Goal: Task Accomplishment & Management: Manage account settings

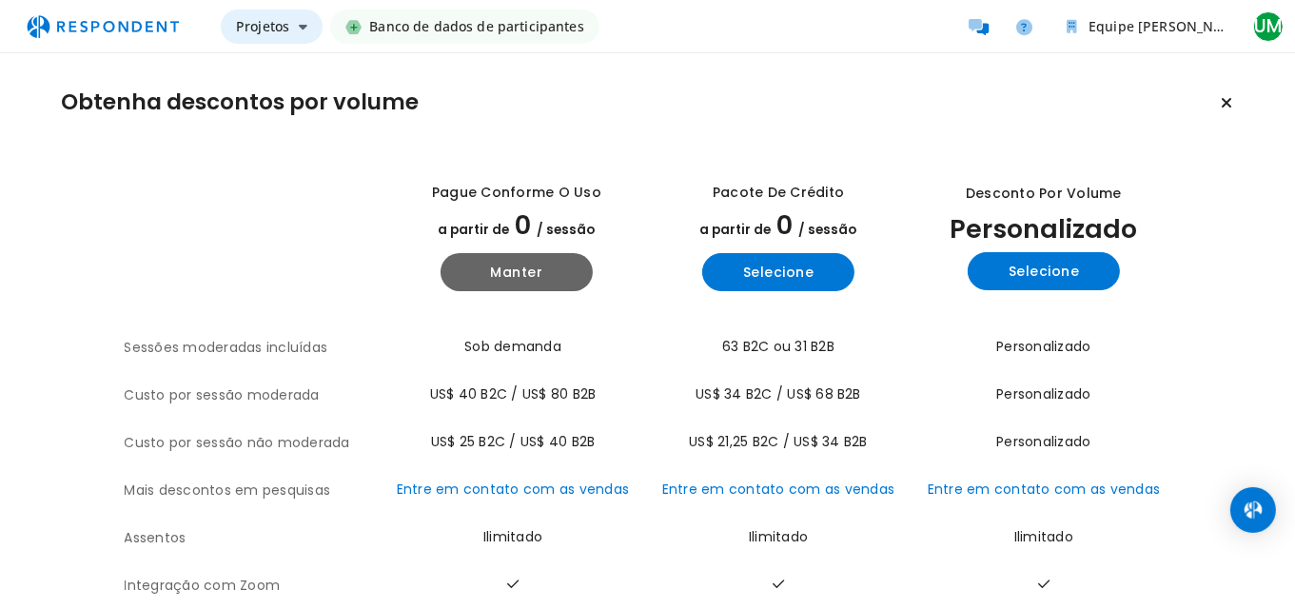
click at [303, 23] on icon "Navegação principal" at bounding box center [303, 26] width 9 height 13
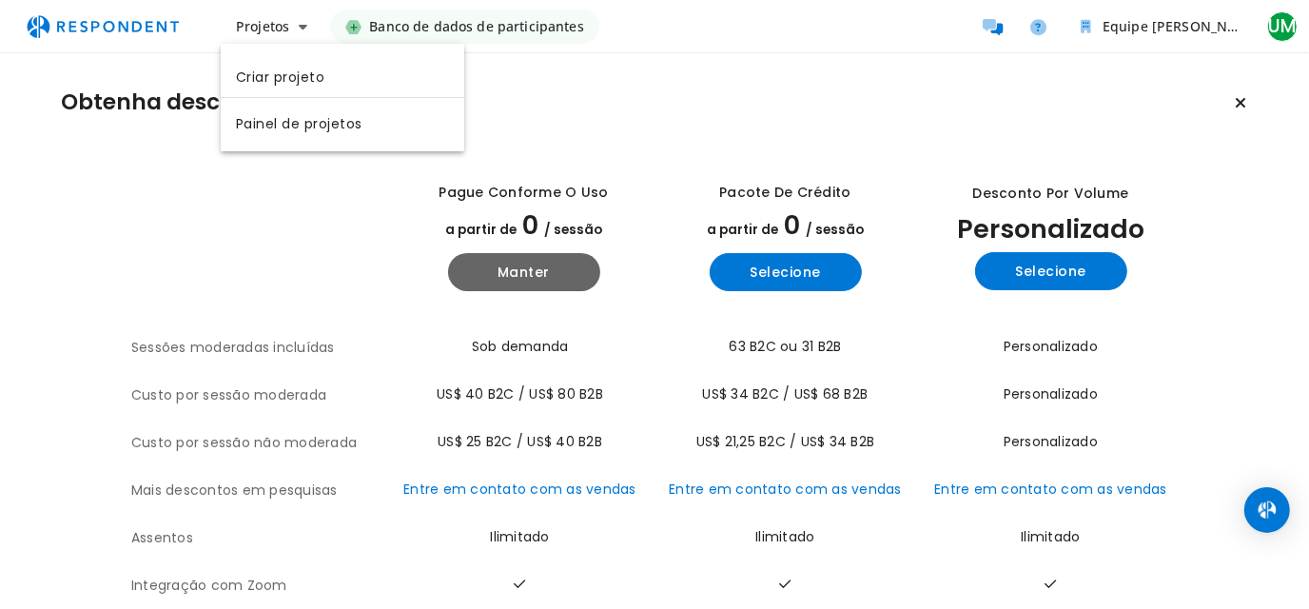
click at [761, 65] on md-backdrop at bounding box center [654, 304] width 1309 height 609
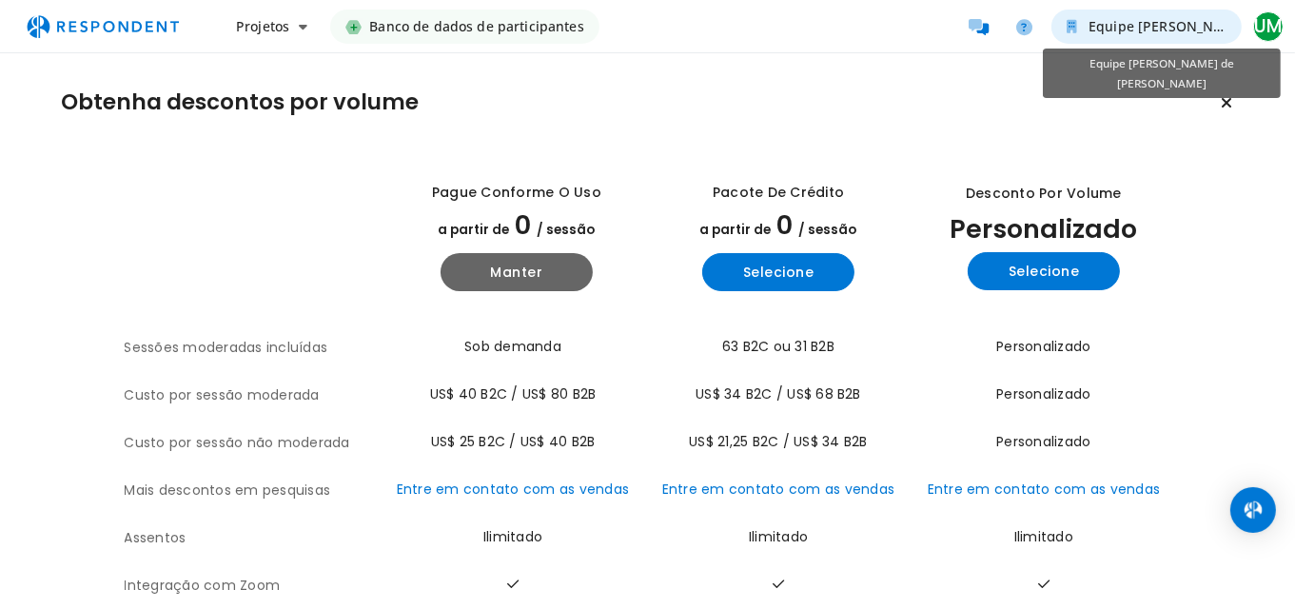
click at [1101, 21] on font "Equipe [PERSON_NAME] de [PERSON_NAME]" at bounding box center [1235, 26] width 292 height 18
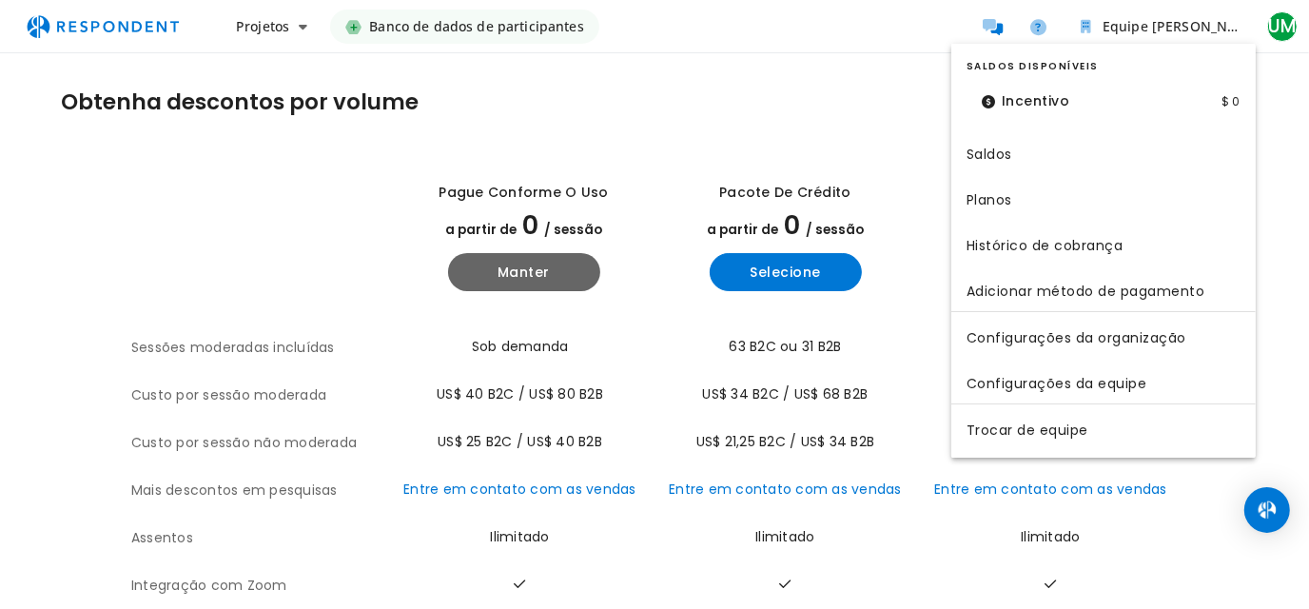
click at [656, 80] on md-backdrop at bounding box center [654, 304] width 1309 height 609
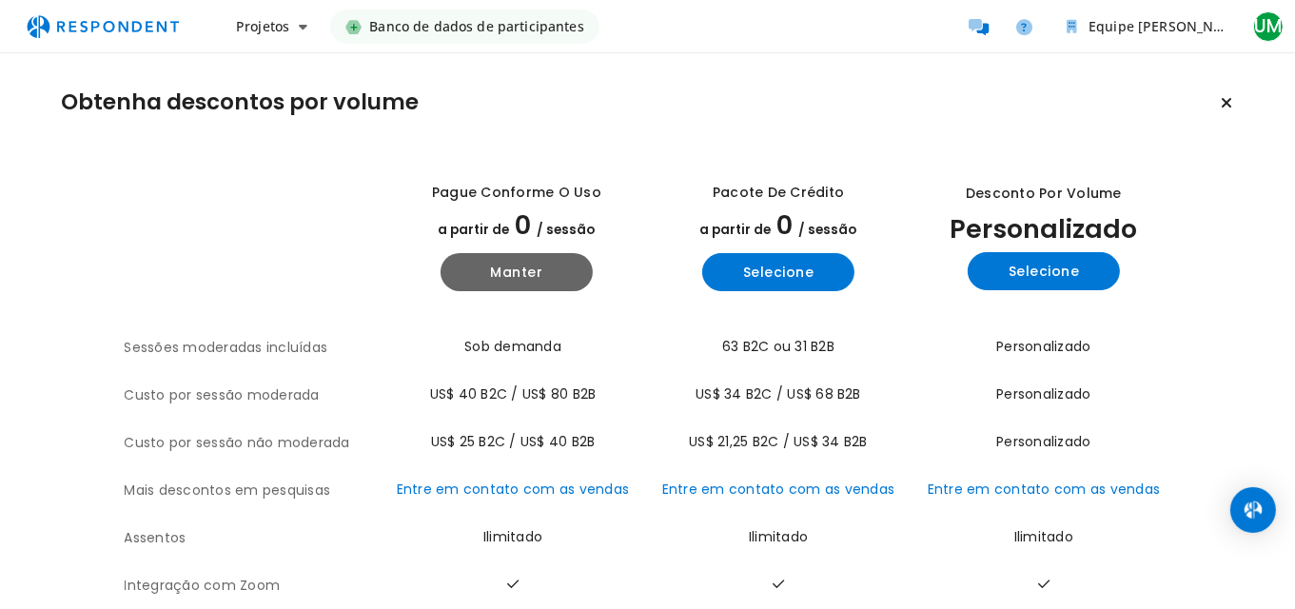
click at [98, 20] on img "Navegação principal" at bounding box center [102, 27] width 175 height 36
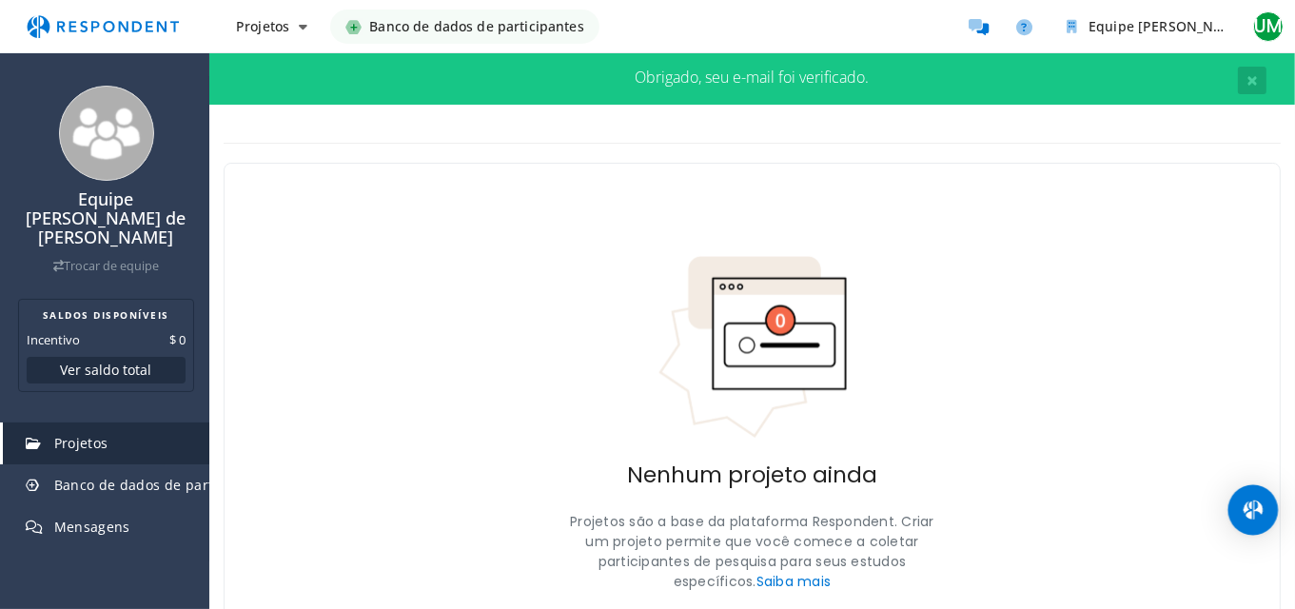
click at [1250, 499] on div "Abra o Intercom Messenger" at bounding box center [1254, 510] width 50 height 50
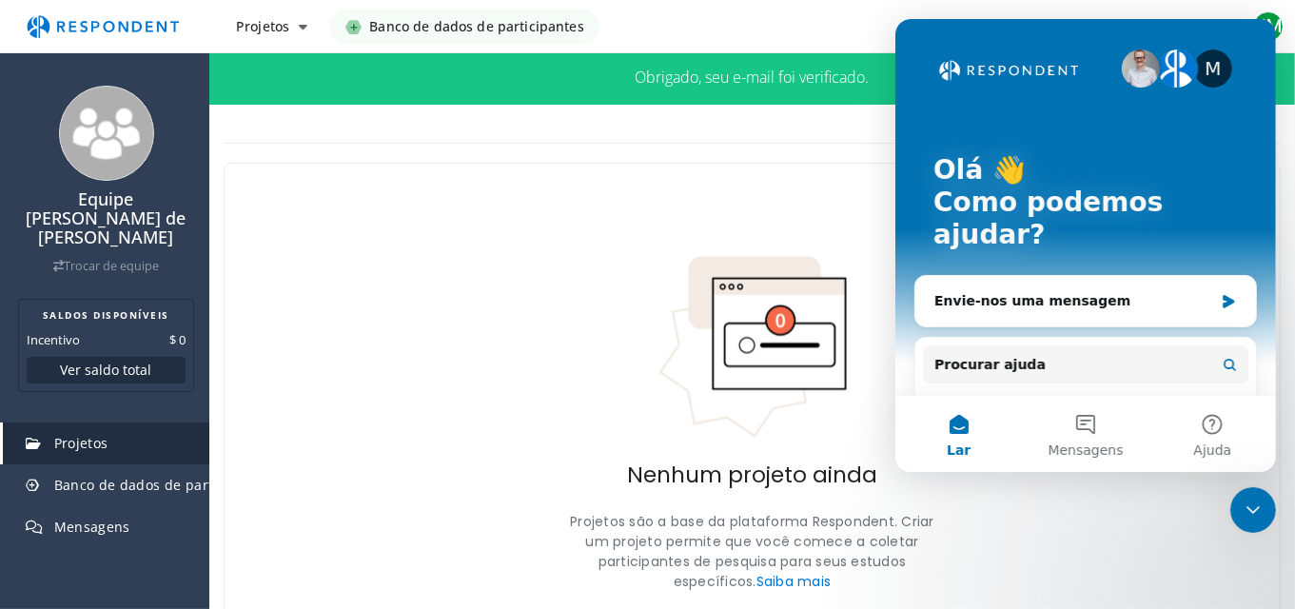
click at [1123, 69] on img "Mensageiro de intercomunicação" at bounding box center [1140, 68] width 38 height 38
click at [1178, 71] on img "Mensageiro de intercomunicação" at bounding box center [1176, 68] width 38 height 38
click at [1210, 69] on div "M" at bounding box center [1212, 68] width 38 height 38
click at [812, 169] on div "Nenhum projeto ainda Projetos são a base da plataforma Respondent. Criar um pro…" at bounding box center [752, 452] width 1057 height 578
click at [298, 426] on div "Nenhum projeto ainda Projetos são a base da plataforma Respondent. Criar um pro…" at bounding box center [752, 452] width 1057 height 578
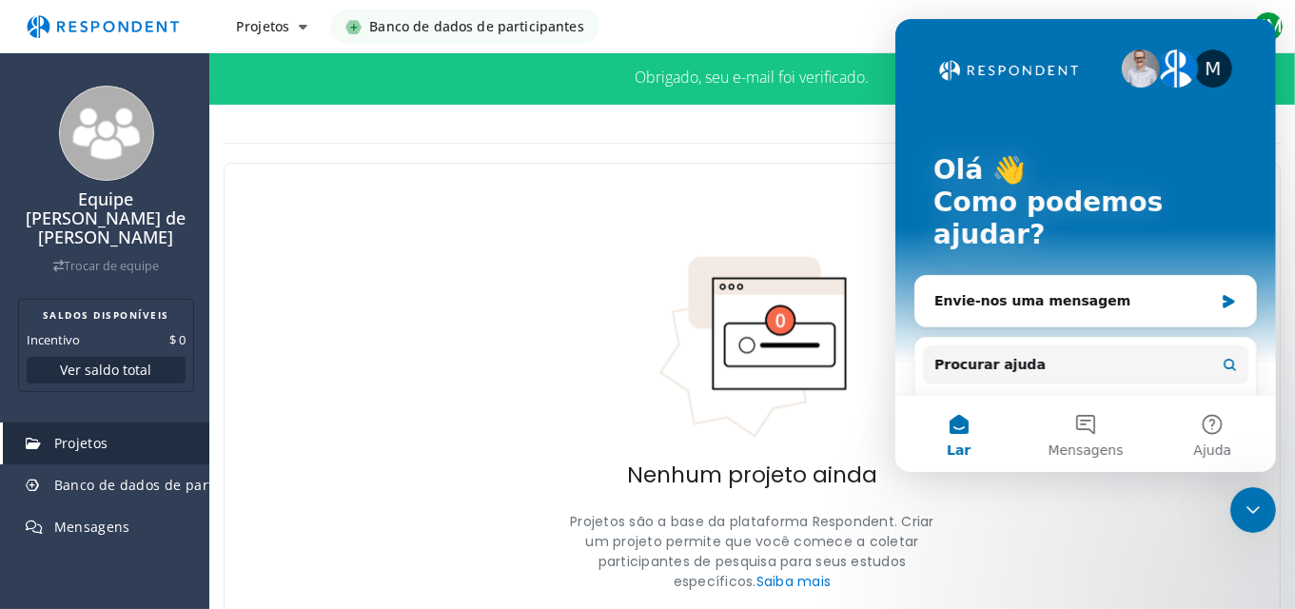
click at [363, 383] on div "Nenhum projeto ainda Projetos são a base da plataforma Respondent. Criar um pro…" at bounding box center [752, 452] width 1057 height 578
click at [499, 179] on div "Nenhum projeto ainda Projetos são a base da plataforma Respondent. Criar um pro…" at bounding box center [752, 452] width 1057 height 578
click at [262, 25] on font "Projetos" at bounding box center [262, 26] width 53 height 18
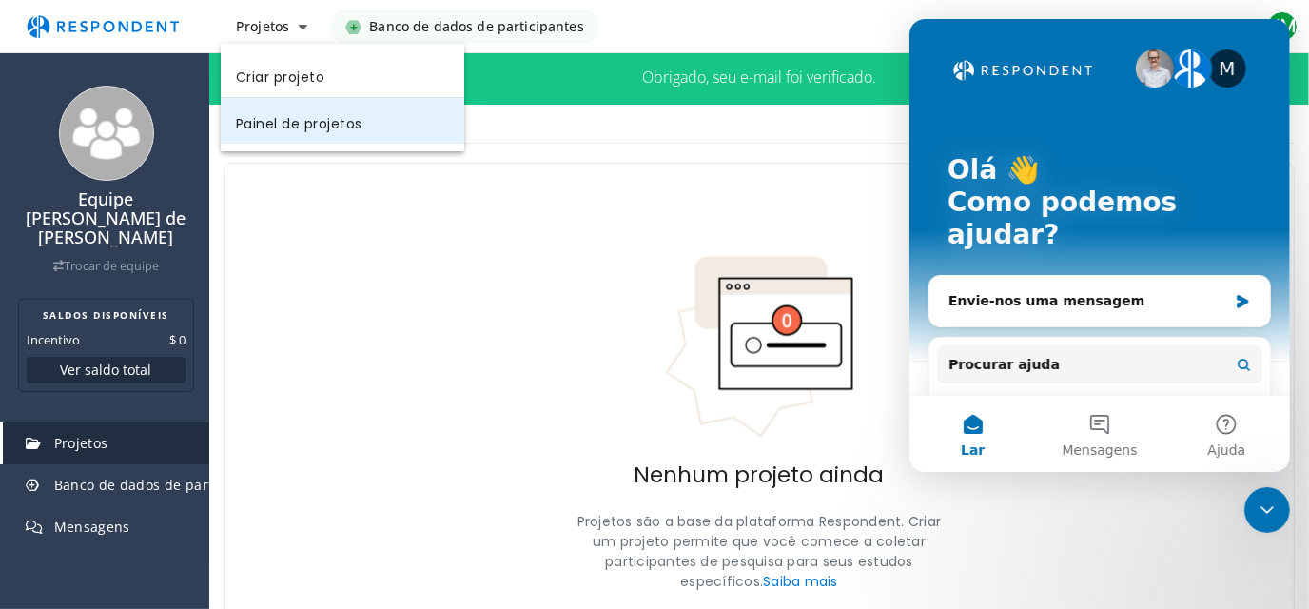
click at [281, 119] on font "Painel de projetos" at bounding box center [299, 122] width 127 height 19
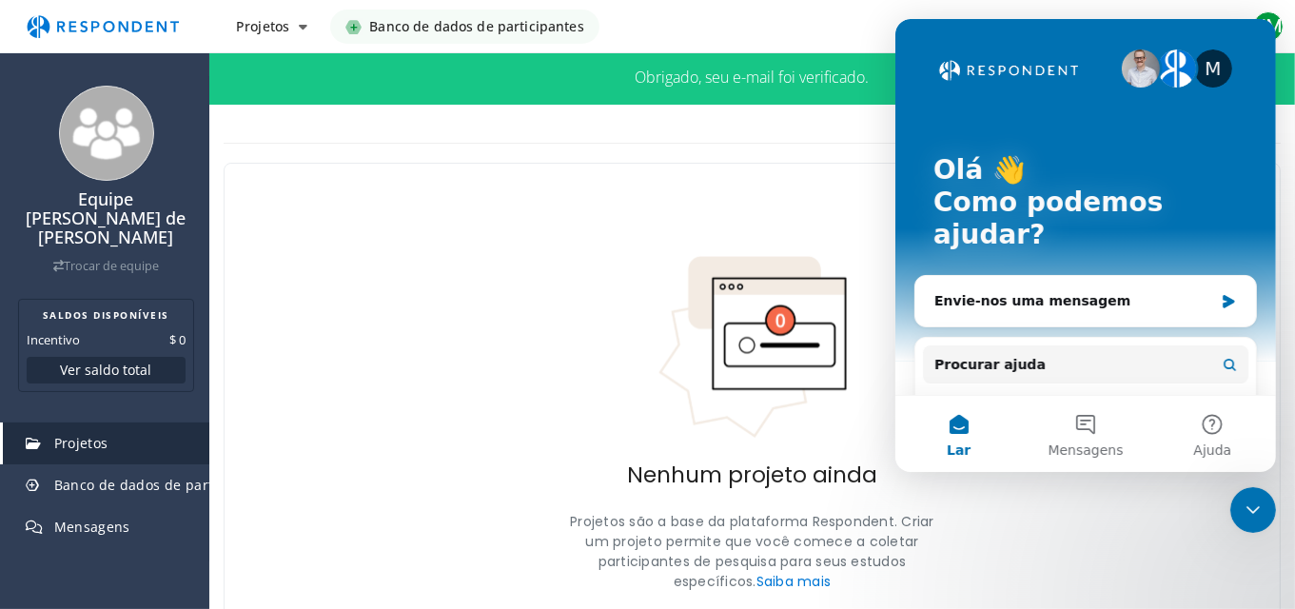
click at [545, 267] on div "Nenhum projeto ainda Projetos são a base da plataforma Respondent. Criar um pro…" at bounding box center [752, 452] width 1057 height 578
click at [46, 20] on img "Navegação principal" at bounding box center [102, 27] width 175 height 36
click at [1250, 514] on icon "Fechar o Intercom Messenger" at bounding box center [1252, 509] width 23 height 23
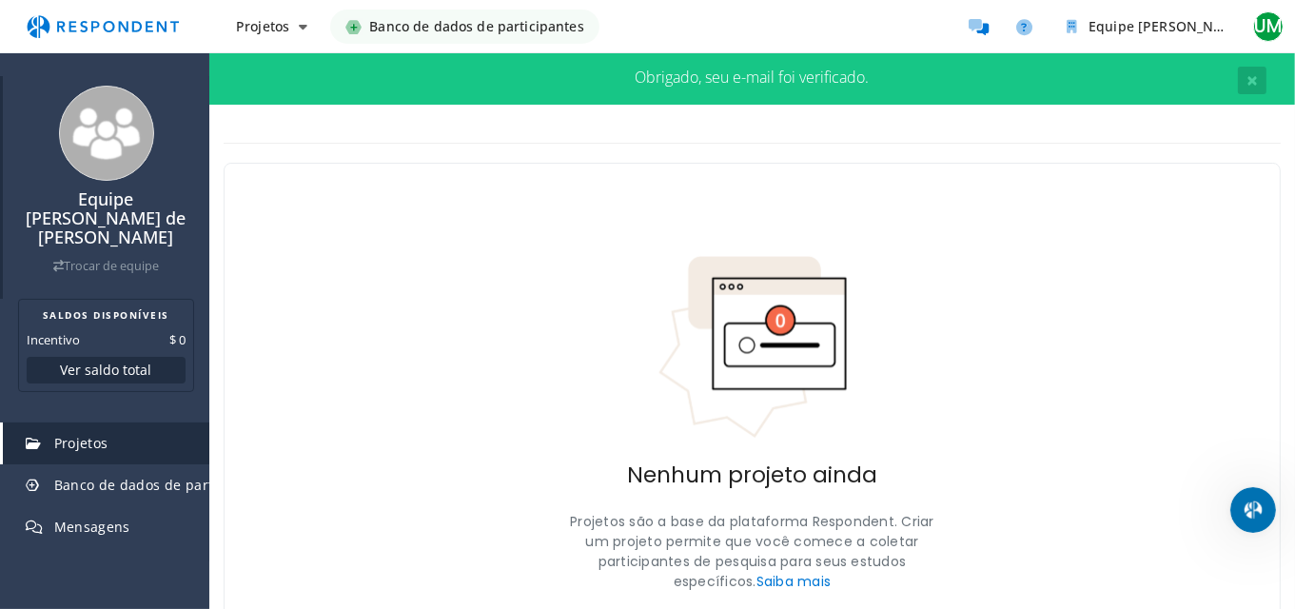
click at [98, 256] on div "Equipe [PERSON_NAME] de [PERSON_NAME] Trocar de equipe" at bounding box center [105, 232] width 187 height 85
click at [98, 258] on font "Trocar de equipe" at bounding box center [111, 266] width 95 height 16
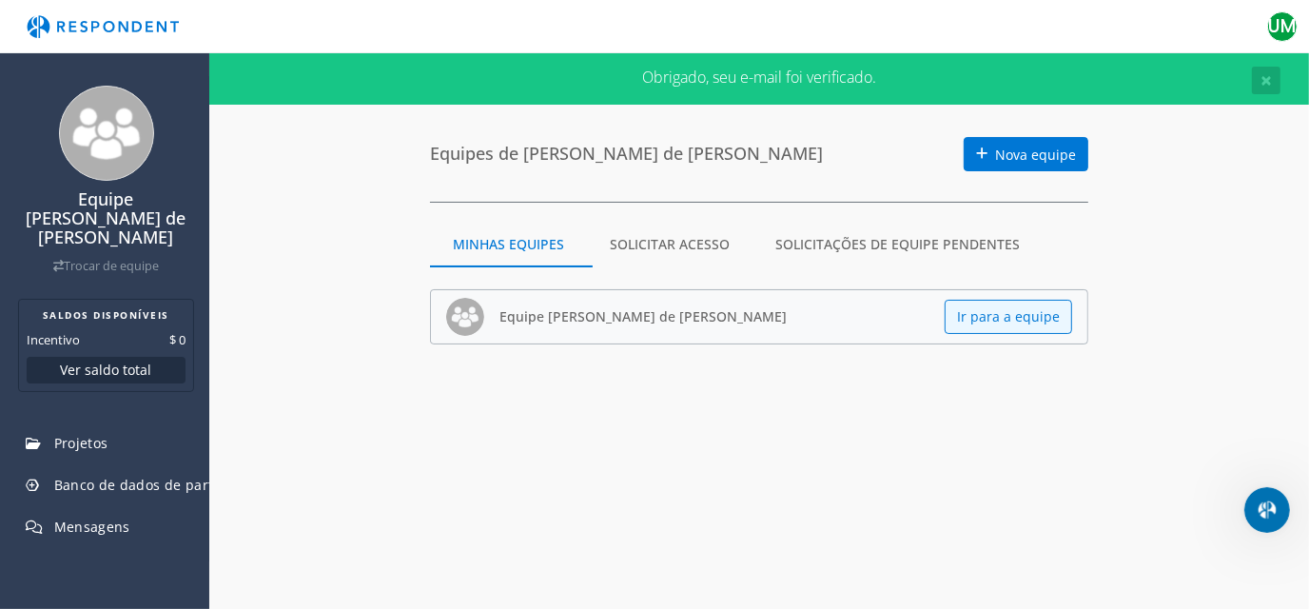
click at [688, 246] on font "Solicitar acesso" at bounding box center [670, 244] width 120 height 18
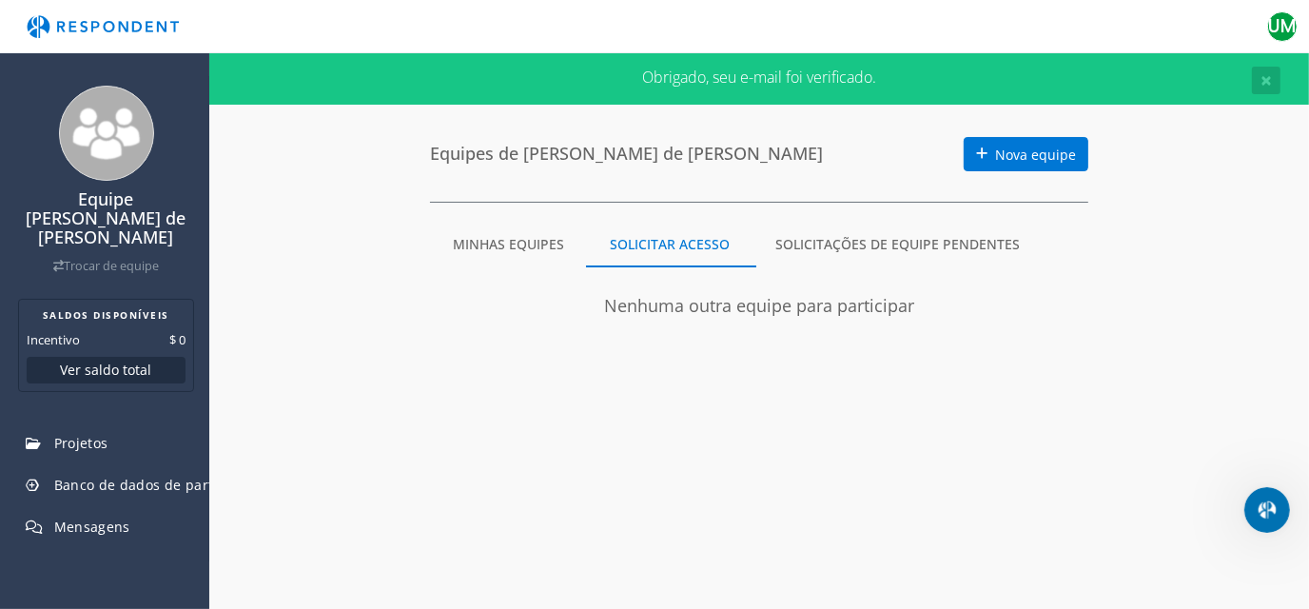
click at [490, 242] on font "Minhas equipes" at bounding box center [508, 244] width 111 height 18
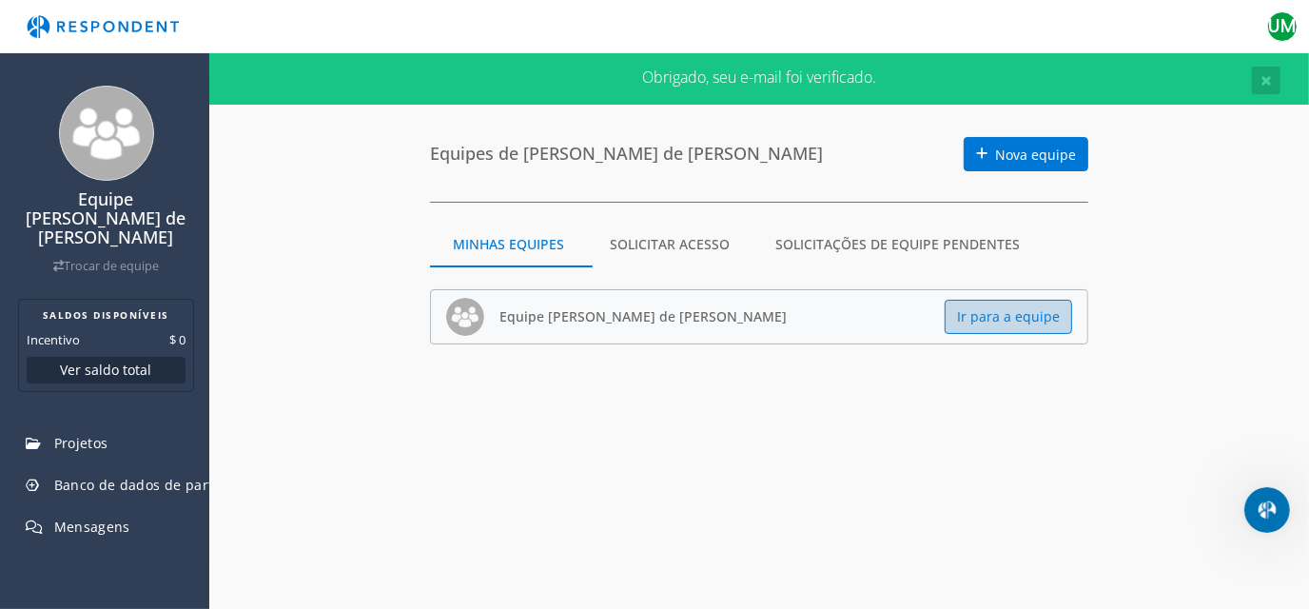
click at [985, 311] on font "Ir para a equipe" at bounding box center [1008, 317] width 103 height 18
click at [1271, 88] on font "×" at bounding box center [1266, 80] width 11 height 27
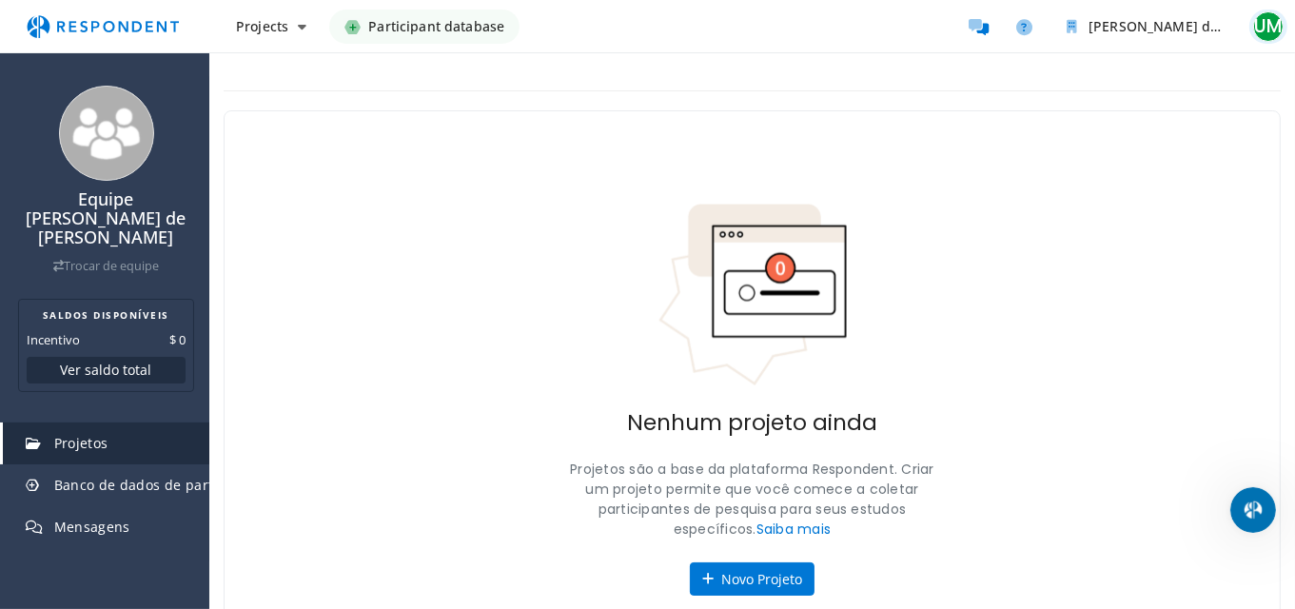
click at [1278, 27] on font "UM" at bounding box center [1268, 26] width 28 height 26
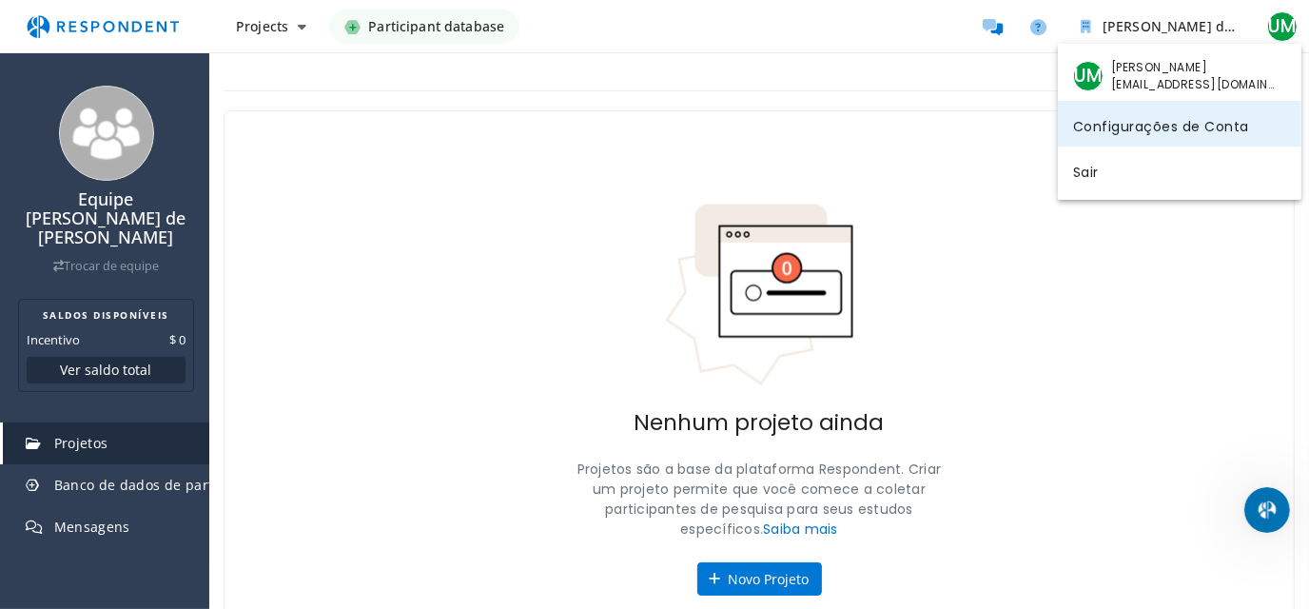
click at [1203, 130] on font "Configurações de Conta" at bounding box center [1161, 125] width 176 height 19
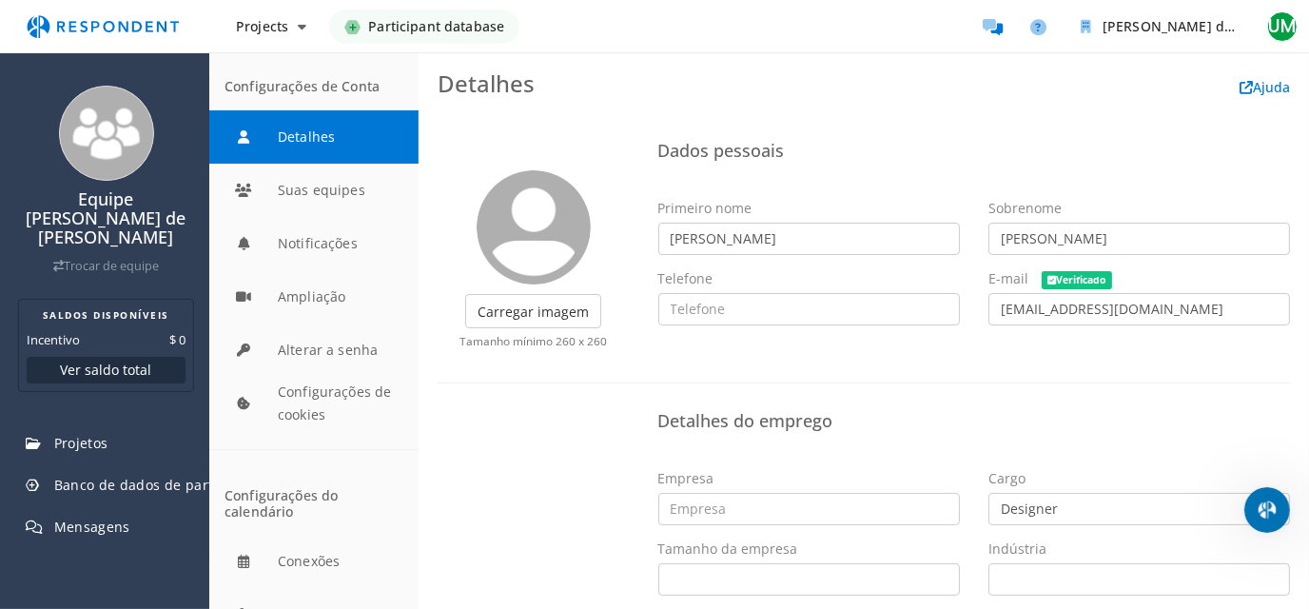
click at [323, 92] on font "Configurações de Conta" at bounding box center [302, 86] width 155 height 18
click at [322, 143] on button "Detalhes" at bounding box center [313, 136] width 209 height 53
click at [550, 234] on img at bounding box center [534, 227] width 114 height 114
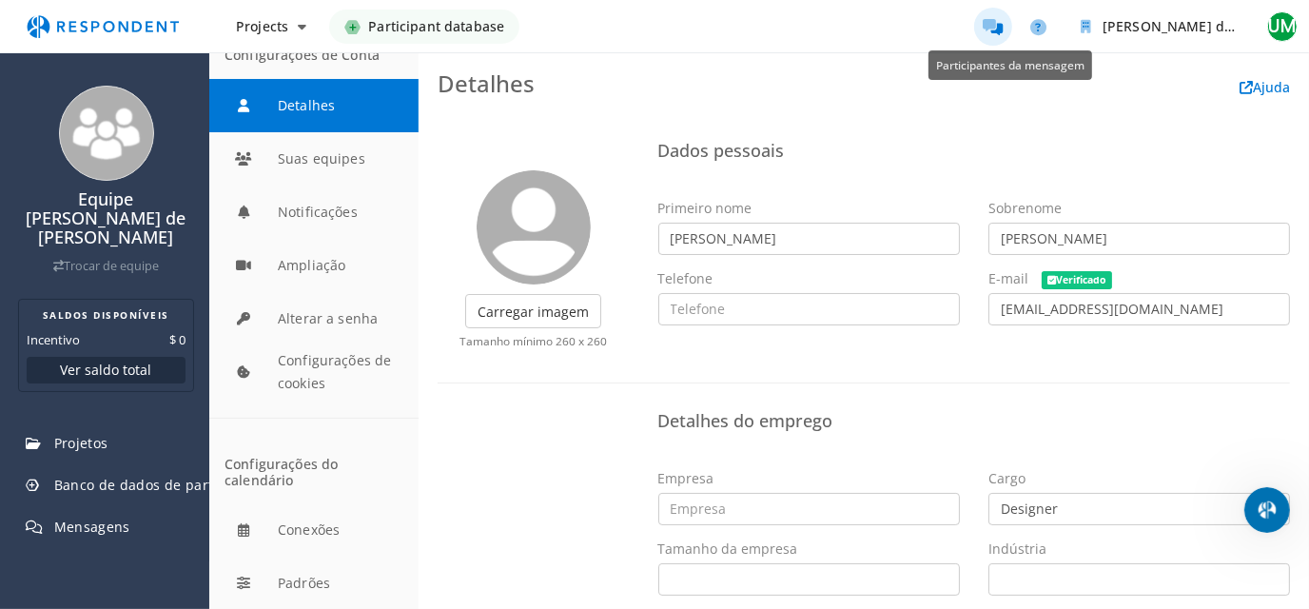
click at [995, 25] on icon "Message participants" at bounding box center [994, 27] width 20 height 16
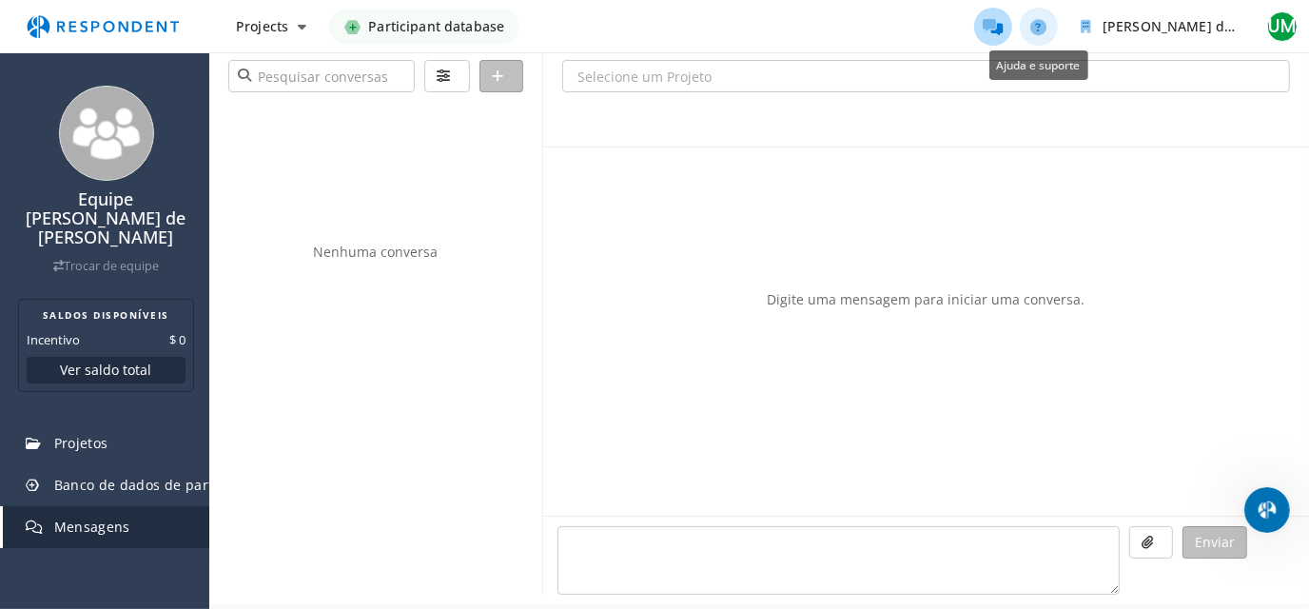
click at [1038, 30] on icon "Help and support" at bounding box center [1040, 27] width 16 height 16
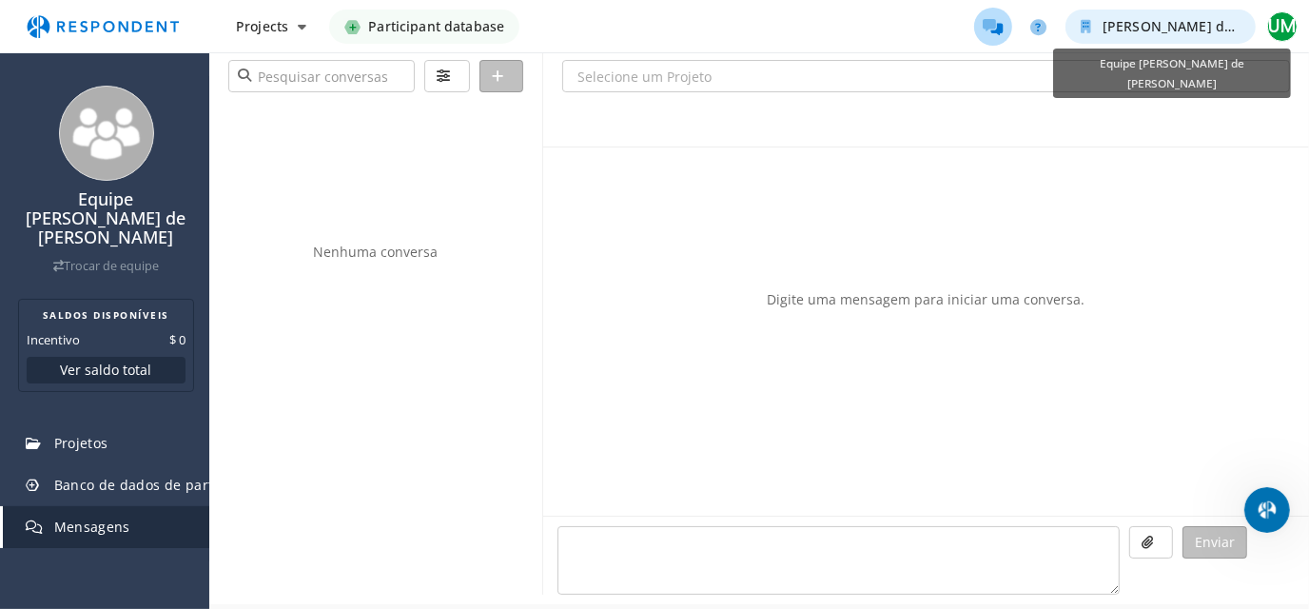
click at [1084, 29] on icon "Equipe Anderson Tavares de Santana" at bounding box center [1086, 26] width 10 height 13
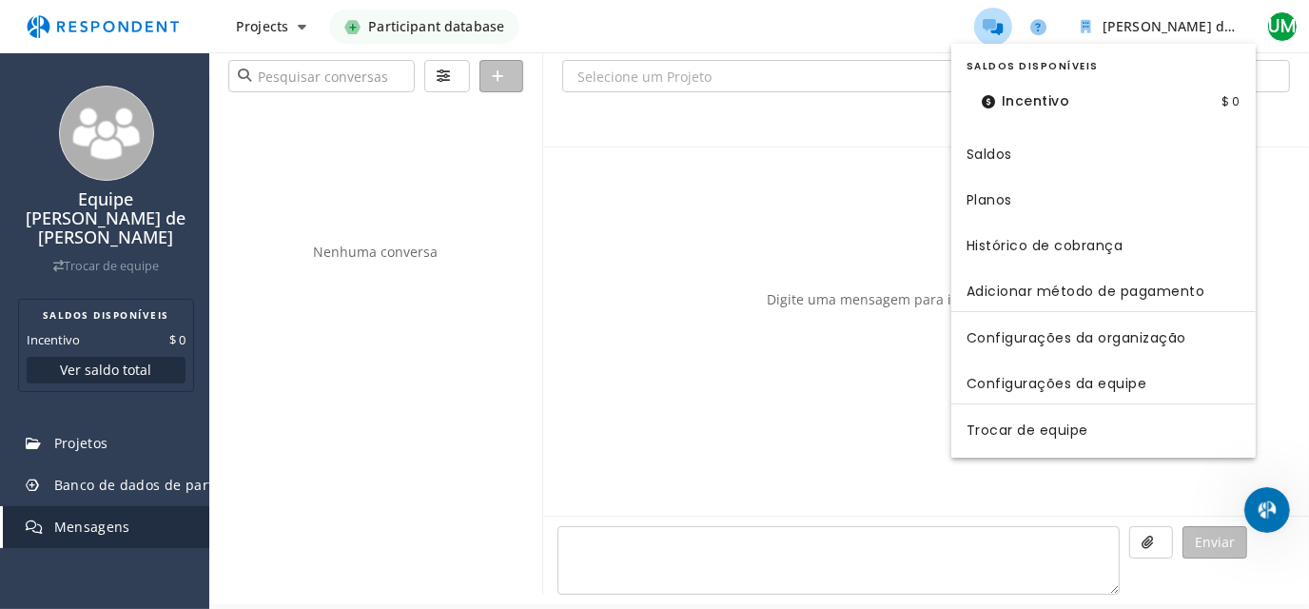
click at [1039, 65] on font "Saldos disponíveis" at bounding box center [1033, 66] width 132 height 14
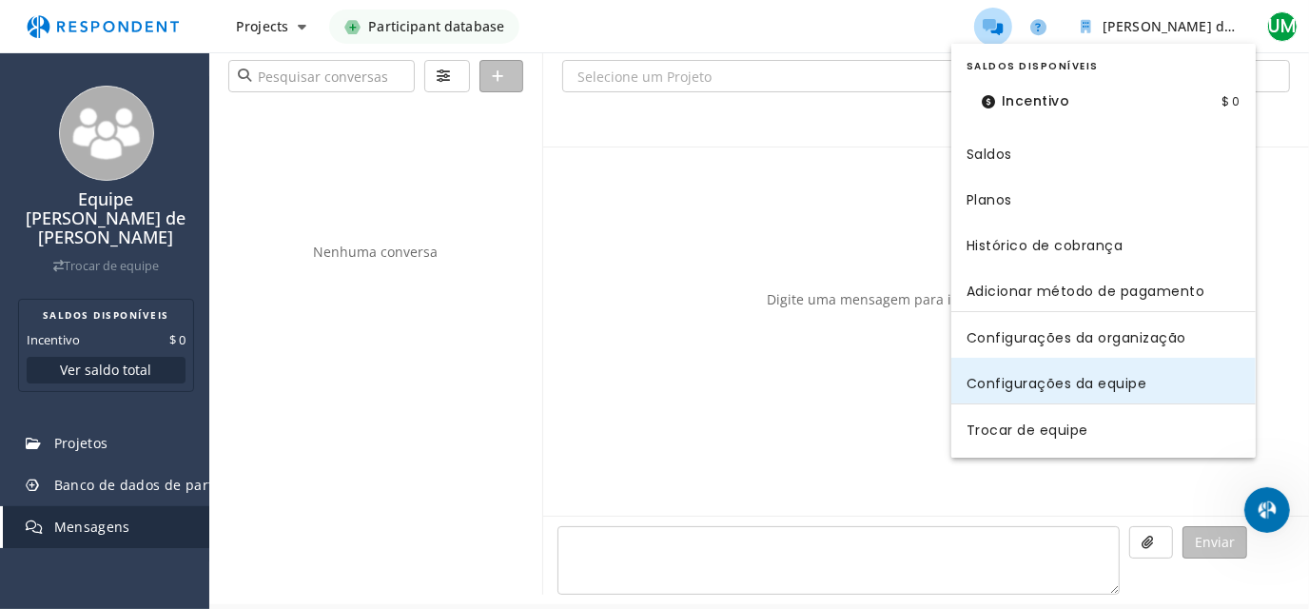
click at [1031, 381] on font "Configurações da equipe" at bounding box center [1057, 382] width 181 height 19
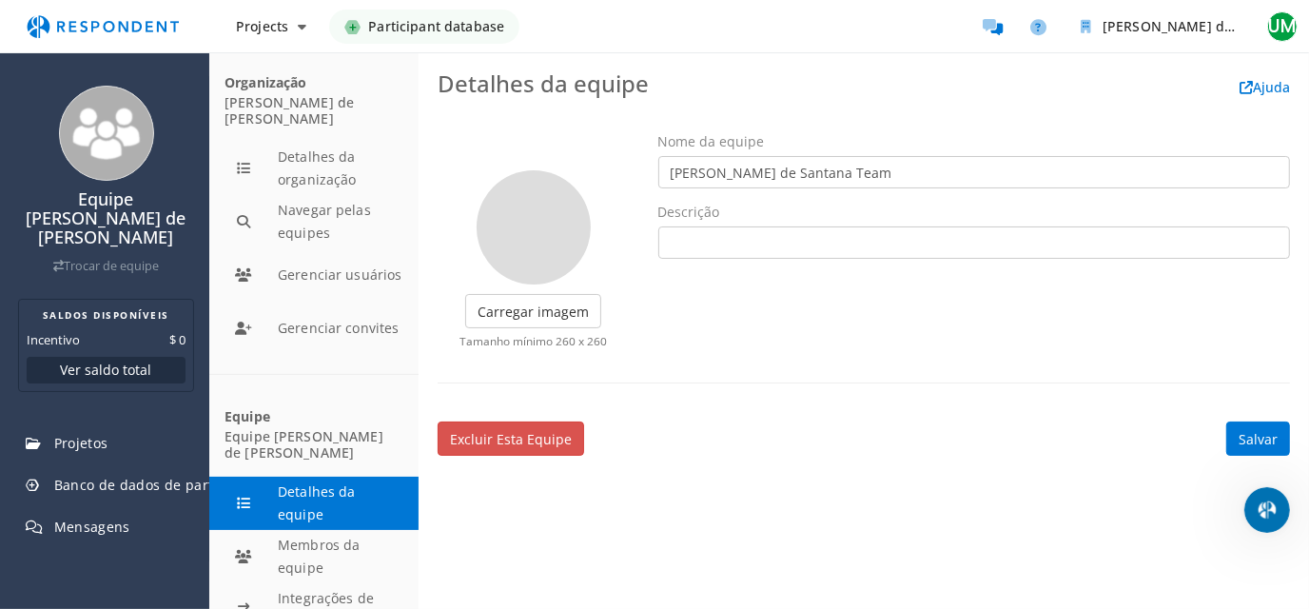
click at [791, 347] on div "Carregar imagem Corte finalizado Tamanho mínimo 260 x 260 Nome da equipe Anders…" at bounding box center [863, 247] width 881 height 231
click at [856, 100] on md-toolbar "Detalhes da equipe Ajuda" at bounding box center [864, 82] width 891 height 61
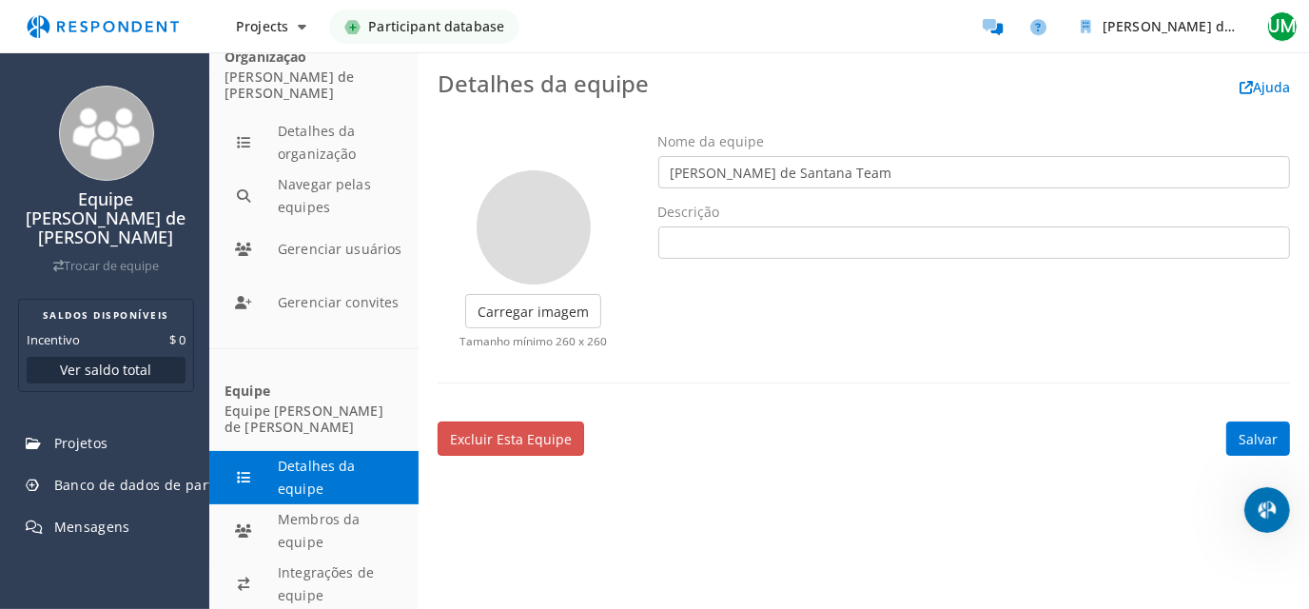
click at [303, 418] on font "Equipe [PERSON_NAME] de [PERSON_NAME]" at bounding box center [304, 419] width 159 height 34
click at [325, 540] on button "Membros da equipe" at bounding box center [313, 530] width 209 height 53
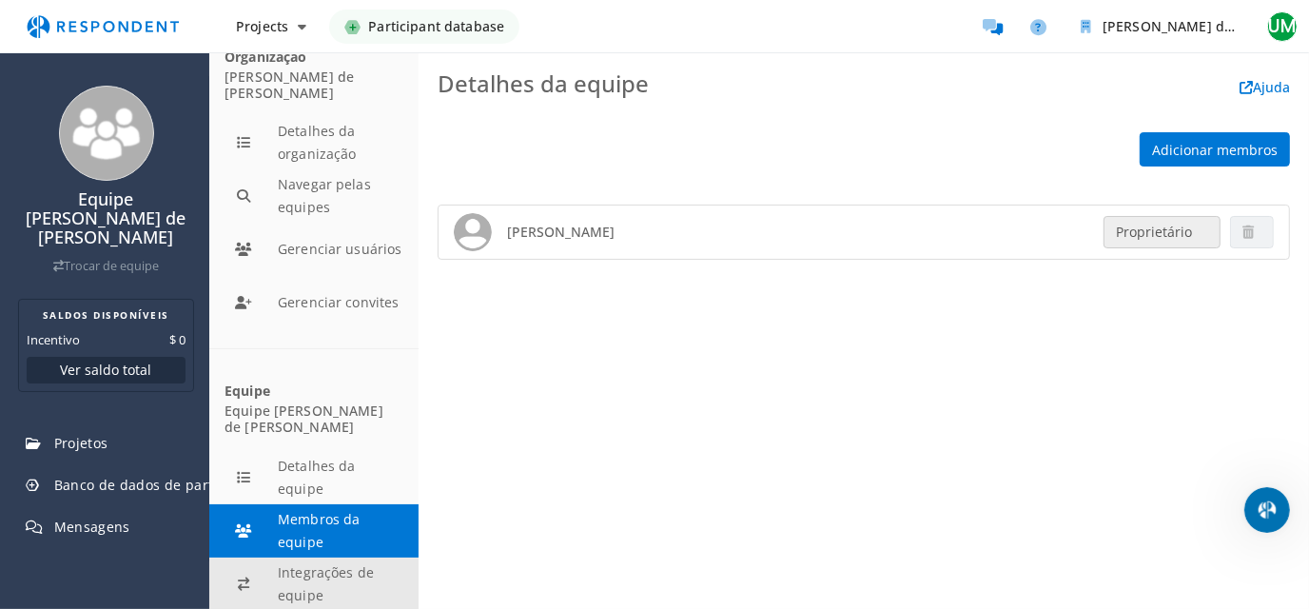
click at [317, 590] on button "Integrações de equipe" at bounding box center [313, 584] width 209 height 53
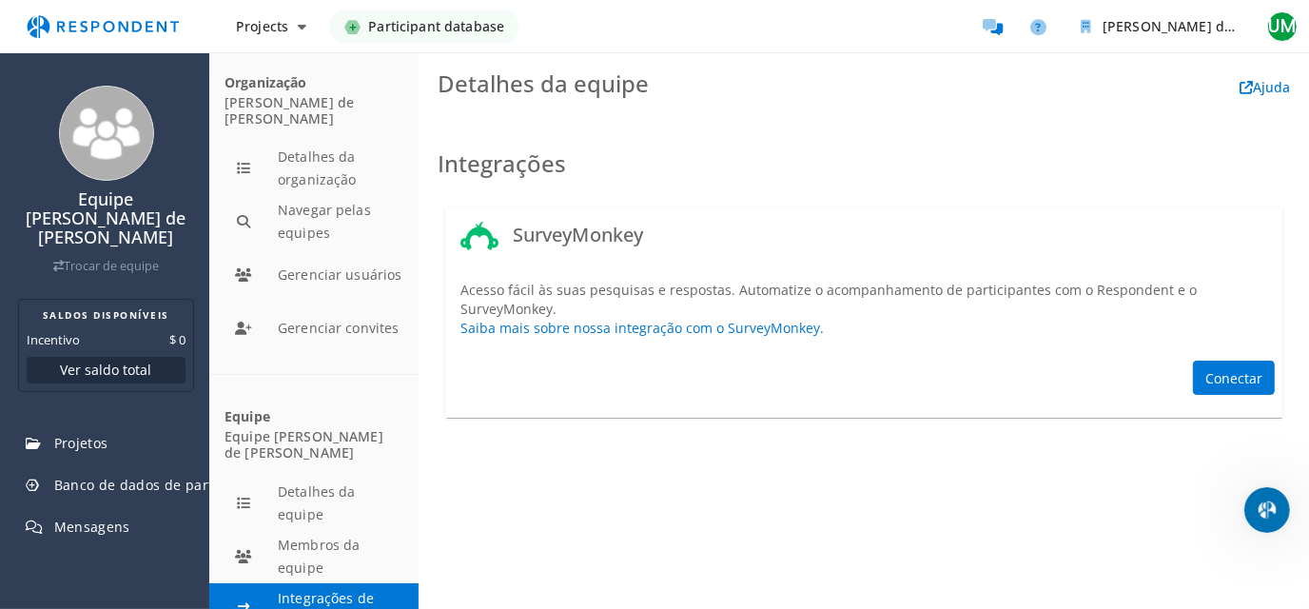
click at [241, 124] on font "[PERSON_NAME] de [PERSON_NAME]" at bounding box center [289, 110] width 129 height 34
click at [1164, 71] on h3 "Detalhes da equipe Ajuda" at bounding box center [864, 83] width 853 height 25
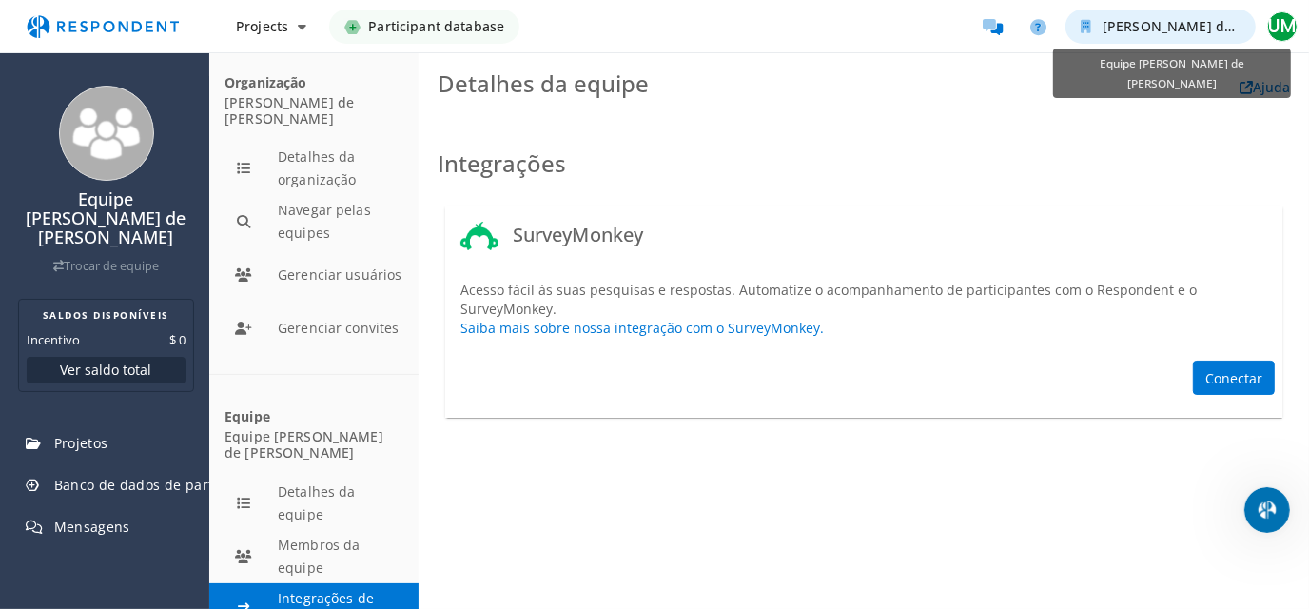
click at [1158, 23] on span "[PERSON_NAME] de Santana Team" at bounding box center [1216, 26] width 226 height 18
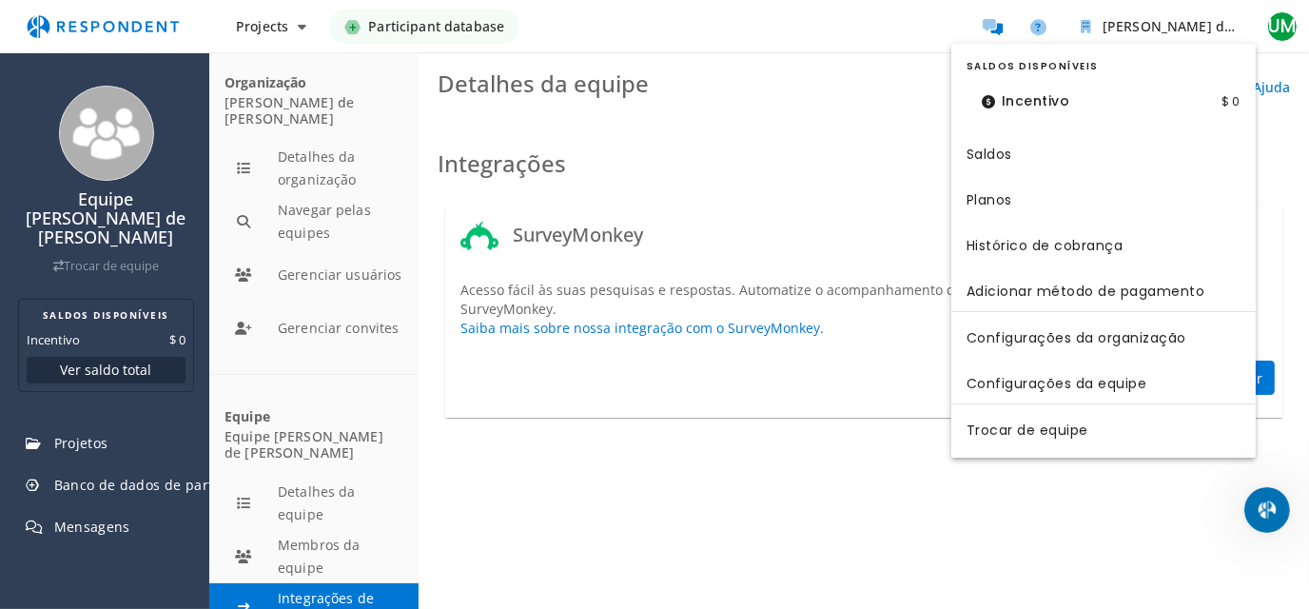
click at [891, 114] on md-backdrop at bounding box center [654, 304] width 1309 height 609
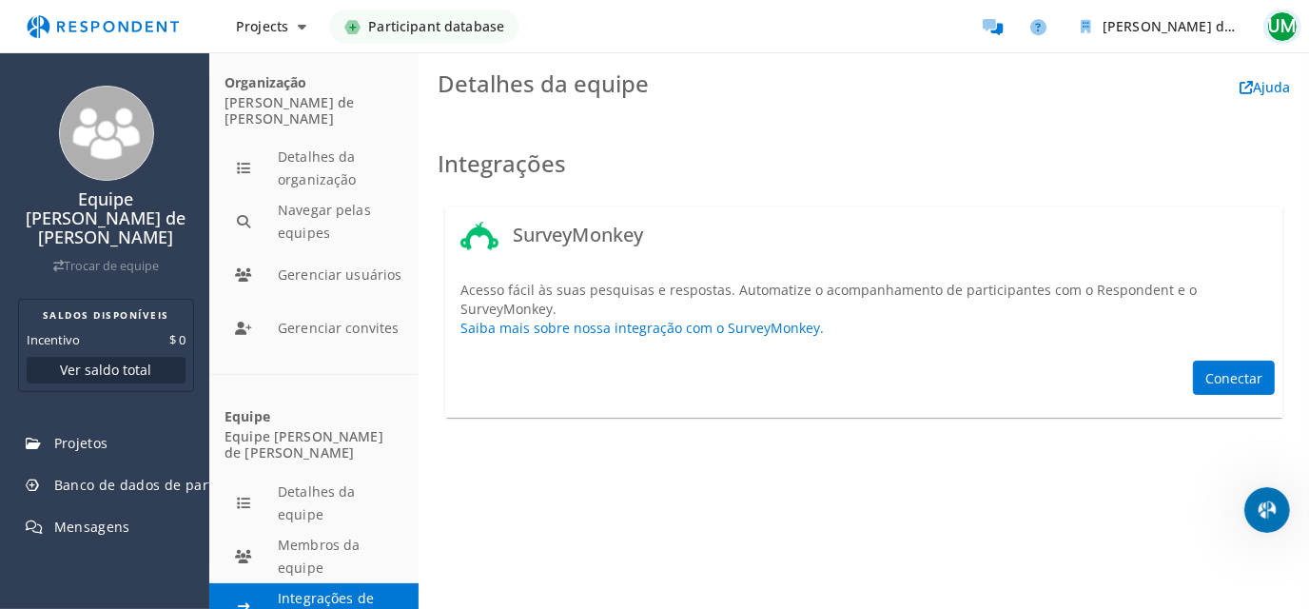
click at [1276, 14] on font "UM" at bounding box center [1283, 26] width 28 height 26
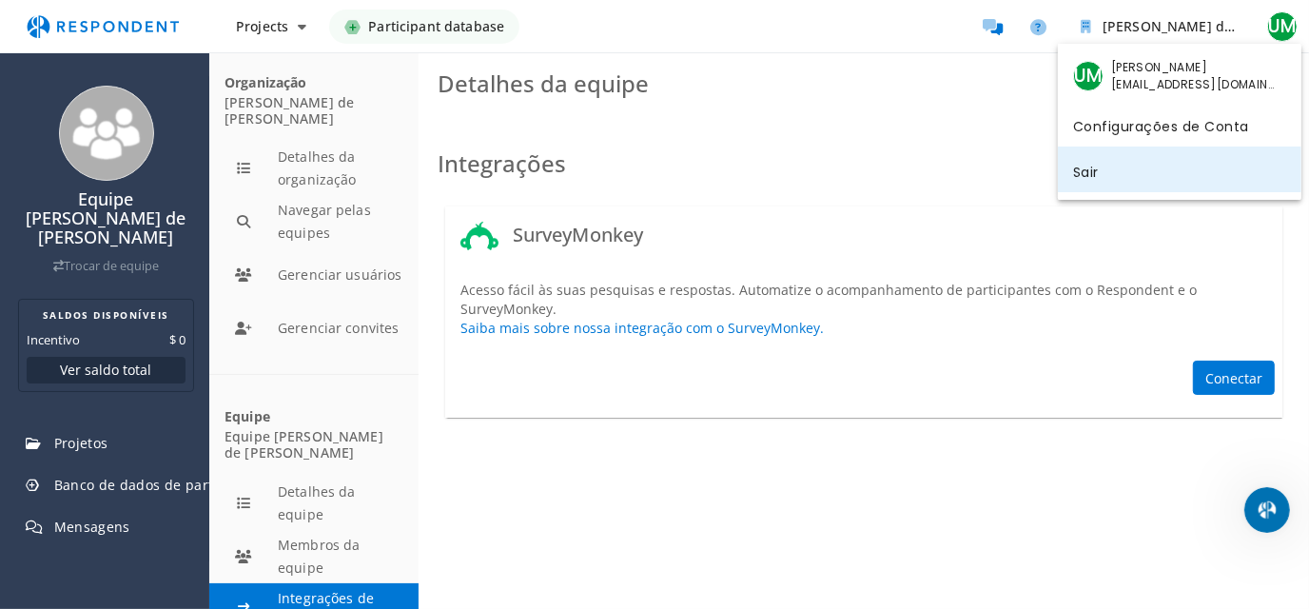
click at [1087, 169] on font "Sair" at bounding box center [1086, 171] width 26 height 19
